Goal: Task Accomplishment & Management: Manage account settings

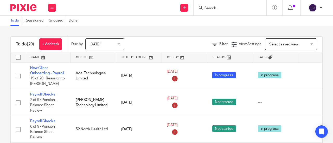
click at [148, 41] on div "Filter View Settings View Settings Manage saved views Select saved view Select …" at bounding box center [228, 45] width 189 height 12
click at [213, 5] on form at bounding box center [231, 7] width 55 height 7
click at [214, 7] on input "Search" at bounding box center [227, 8] width 47 height 5
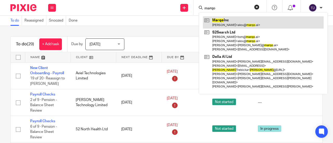
type input "marqo"
click at [215, 20] on link at bounding box center [263, 22] width 121 height 12
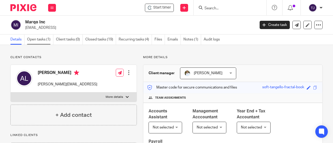
click at [41, 39] on link "Open tasks (1)" at bounding box center [40, 40] width 26 height 10
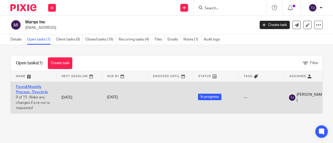
click at [35, 86] on link "Payroll Monthly Process - Paycircle" at bounding box center [32, 89] width 32 height 9
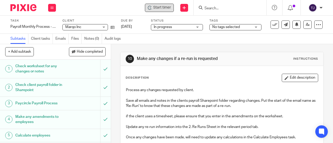
click at [151, 9] on icon at bounding box center [150, 8] width 4 height 4
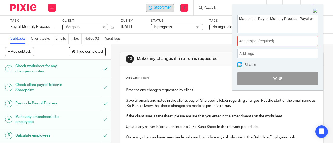
click at [275, 41] on span "Add project (required) :" at bounding box center [272, 41] width 66 height 5
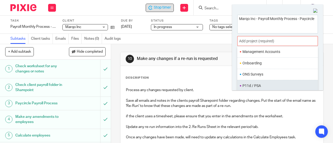
scroll to position [182, 0]
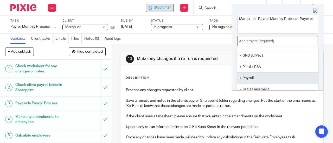
click at [259, 77] on li "Payroll" at bounding box center [277, 77] width 68 height 5
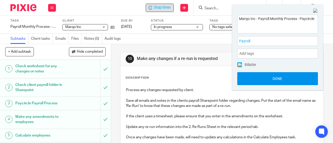
click at [260, 83] on button "Done" at bounding box center [277, 78] width 81 height 13
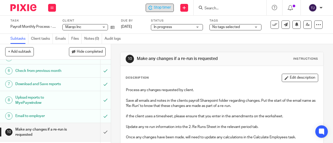
scroll to position [142, 0]
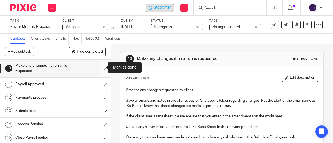
click at [101, 67] on input "submit" at bounding box center [55, 68] width 111 height 18
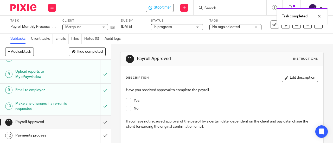
scroll to position [142, 0]
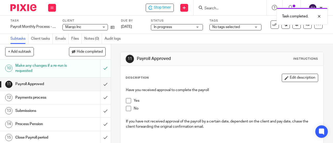
click at [128, 103] on span at bounding box center [128, 100] width 5 height 5
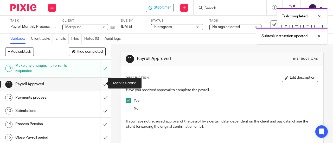
click at [100, 84] on input "submit" at bounding box center [55, 84] width 111 height 13
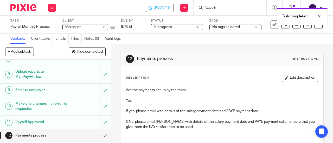
scroll to position [142, 0]
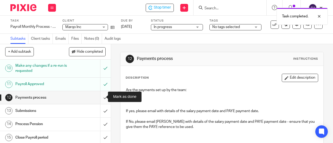
click at [100, 97] on input "submit" at bounding box center [55, 97] width 111 height 13
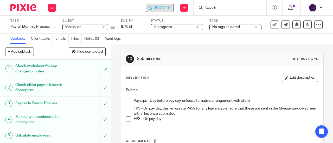
click at [165, 5] on span "Stop timer" at bounding box center [162, 7] width 17 height 5
click at [226, 7] on input "Search" at bounding box center [227, 8] width 47 height 5
click at [226, 7] on input "c" at bounding box center [227, 8] width 47 height 5
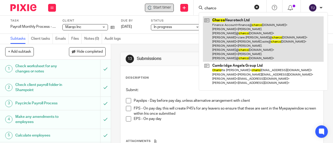
type input "charco"
click at [222, 20] on link at bounding box center [263, 39] width 121 height 46
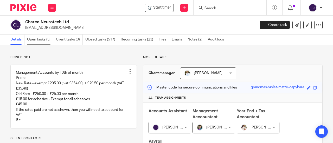
click at [43, 40] on link "Open tasks (5)" at bounding box center [40, 40] width 26 height 10
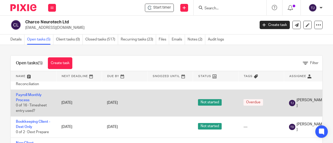
scroll to position [44, 0]
click at [40, 93] on link "Payroll Monthly Process" at bounding box center [29, 97] width 26 height 9
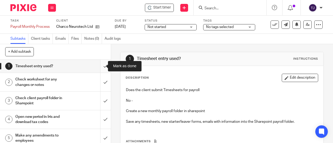
click at [99, 67] on input "submit" at bounding box center [55, 66] width 111 height 13
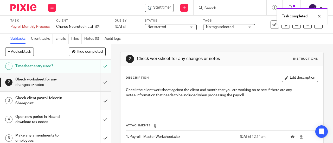
click at [102, 101] on input "submit" at bounding box center [55, 101] width 111 height 18
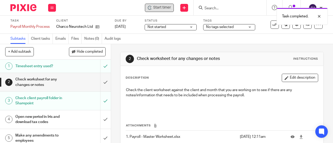
click at [166, 9] on span "Start timer" at bounding box center [162, 7] width 18 height 5
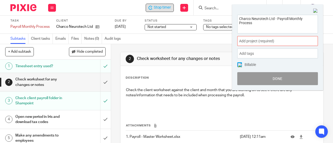
click at [268, 44] on div "Add project (required) :" at bounding box center [277, 41] width 81 height 10
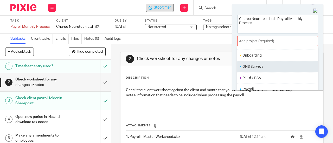
scroll to position [182, 0]
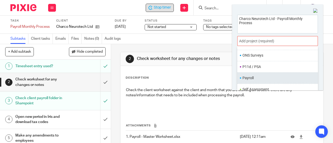
click at [258, 75] on li "Payroll" at bounding box center [277, 77] width 68 height 5
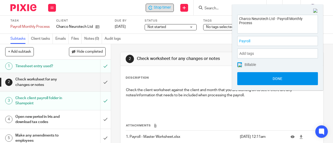
click at [261, 81] on button "Done" at bounding box center [277, 78] width 81 height 13
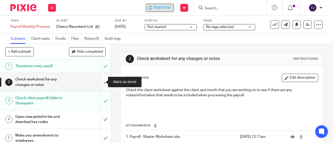
click at [100, 83] on input "submit" at bounding box center [55, 82] width 111 height 18
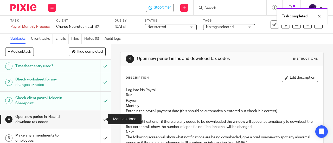
click at [100, 120] on input "submit" at bounding box center [55, 120] width 111 height 18
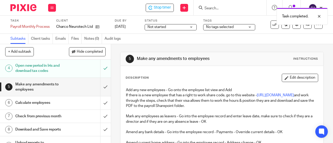
scroll to position [52, 0]
